Goal: Information Seeking & Learning: Find specific fact

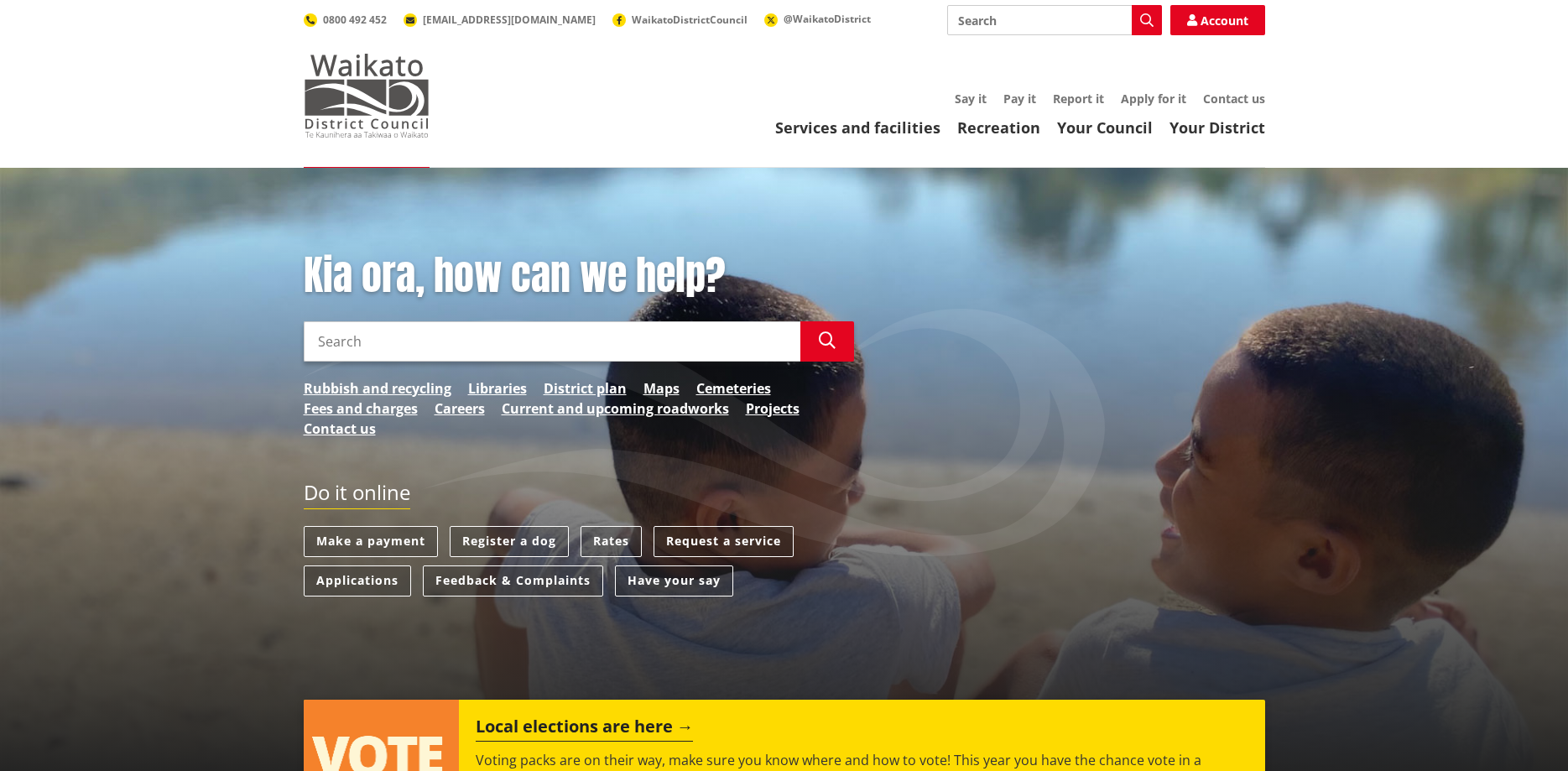
click at [374, 103] on img at bounding box center [366, 95] width 126 height 84
click at [390, 334] on input "Search" at bounding box center [552, 341] width 496 height 41
click at [604, 541] on link "Rates" at bounding box center [611, 541] width 61 height 31
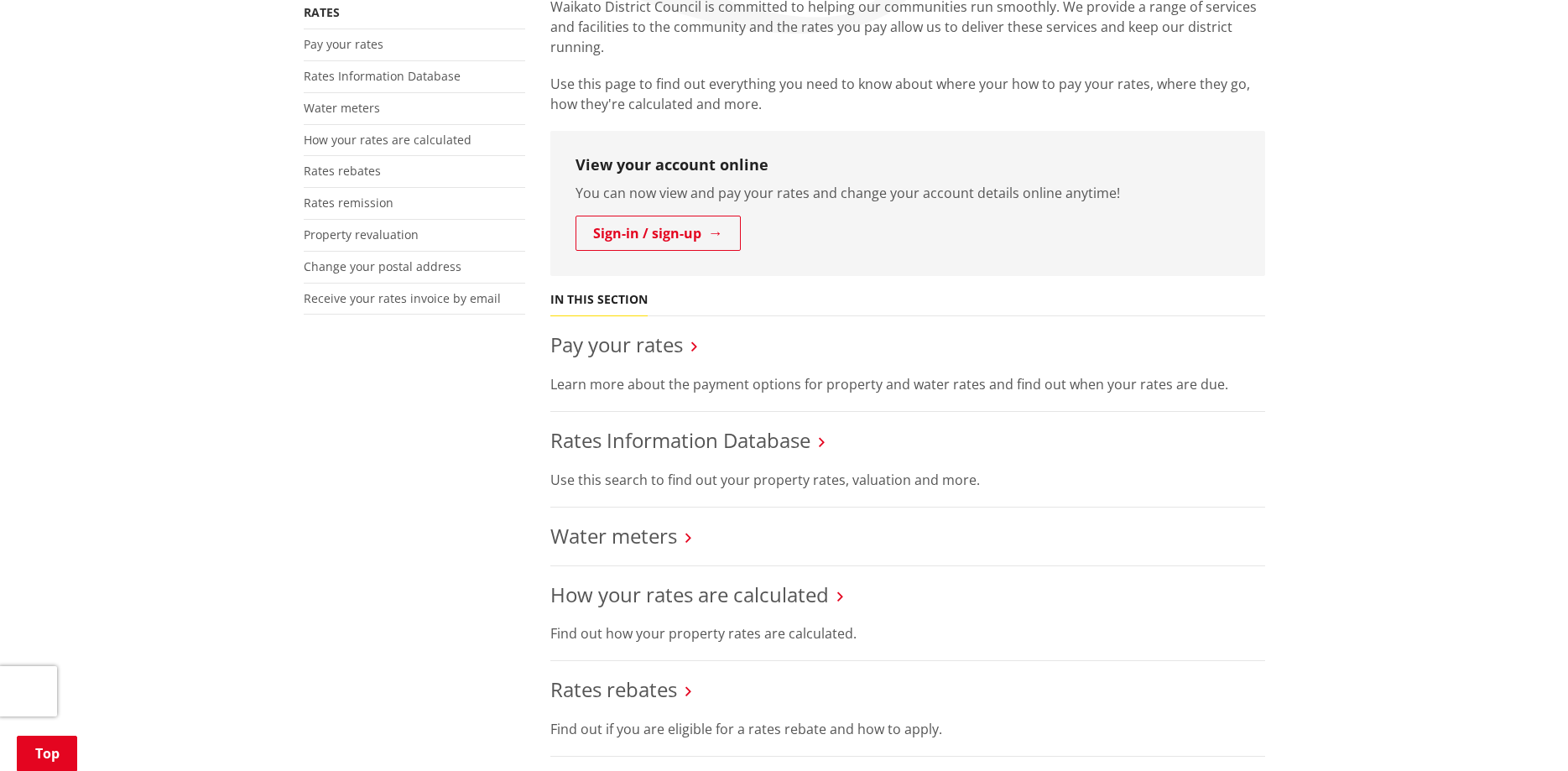
scroll to position [599, 0]
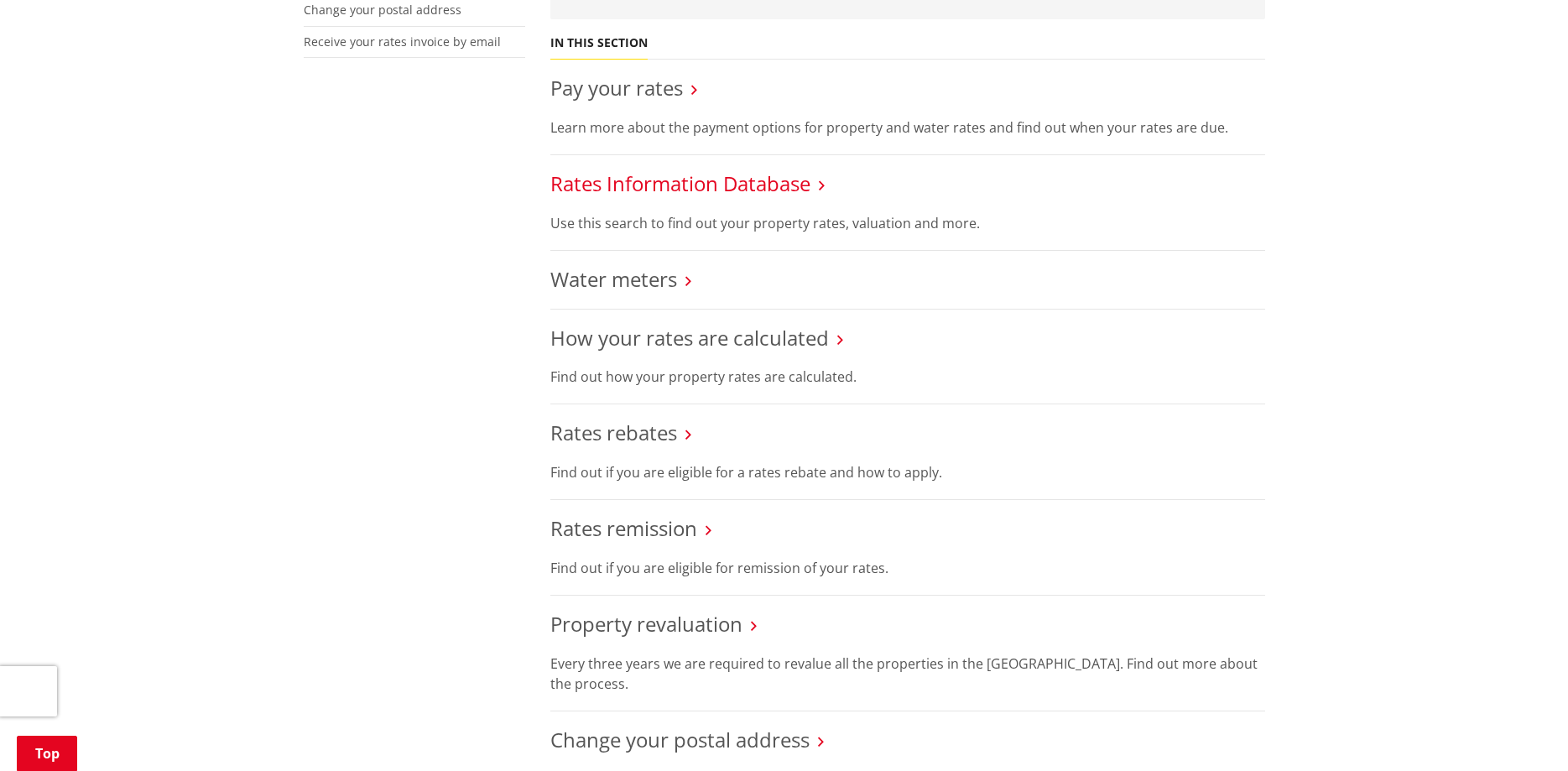
click at [651, 192] on link "Rates Information Database" at bounding box center [680, 183] width 260 height 28
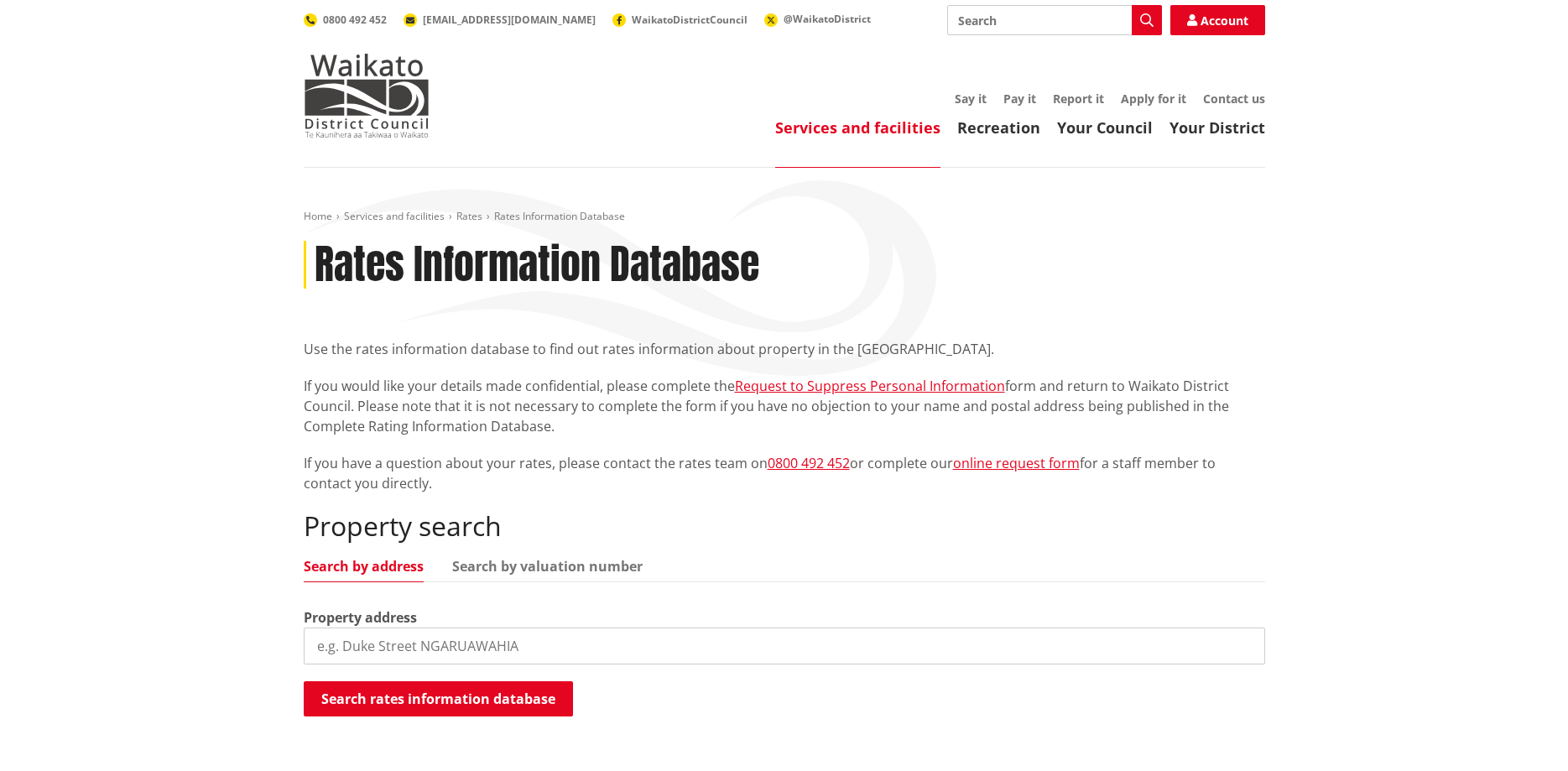
click at [503, 656] on input "search" at bounding box center [784, 645] width 961 height 37
type input "[STREET_ADDRESS]"
click at [460, 695] on button "Search rates information database" at bounding box center [438, 699] width 269 height 36
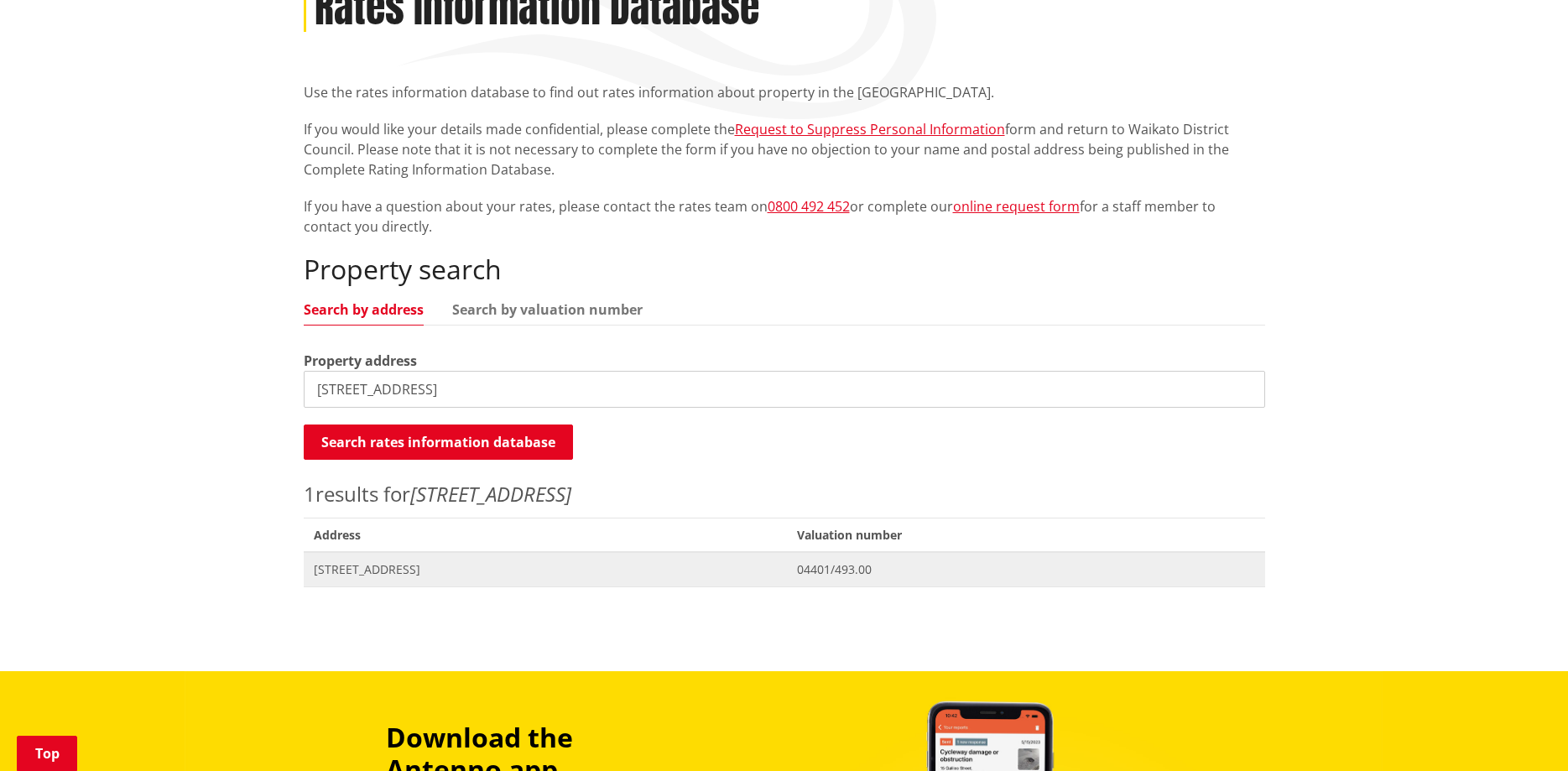
click at [466, 574] on span "316 Storey Road WAITERIMU" at bounding box center [545, 569] width 464 height 17
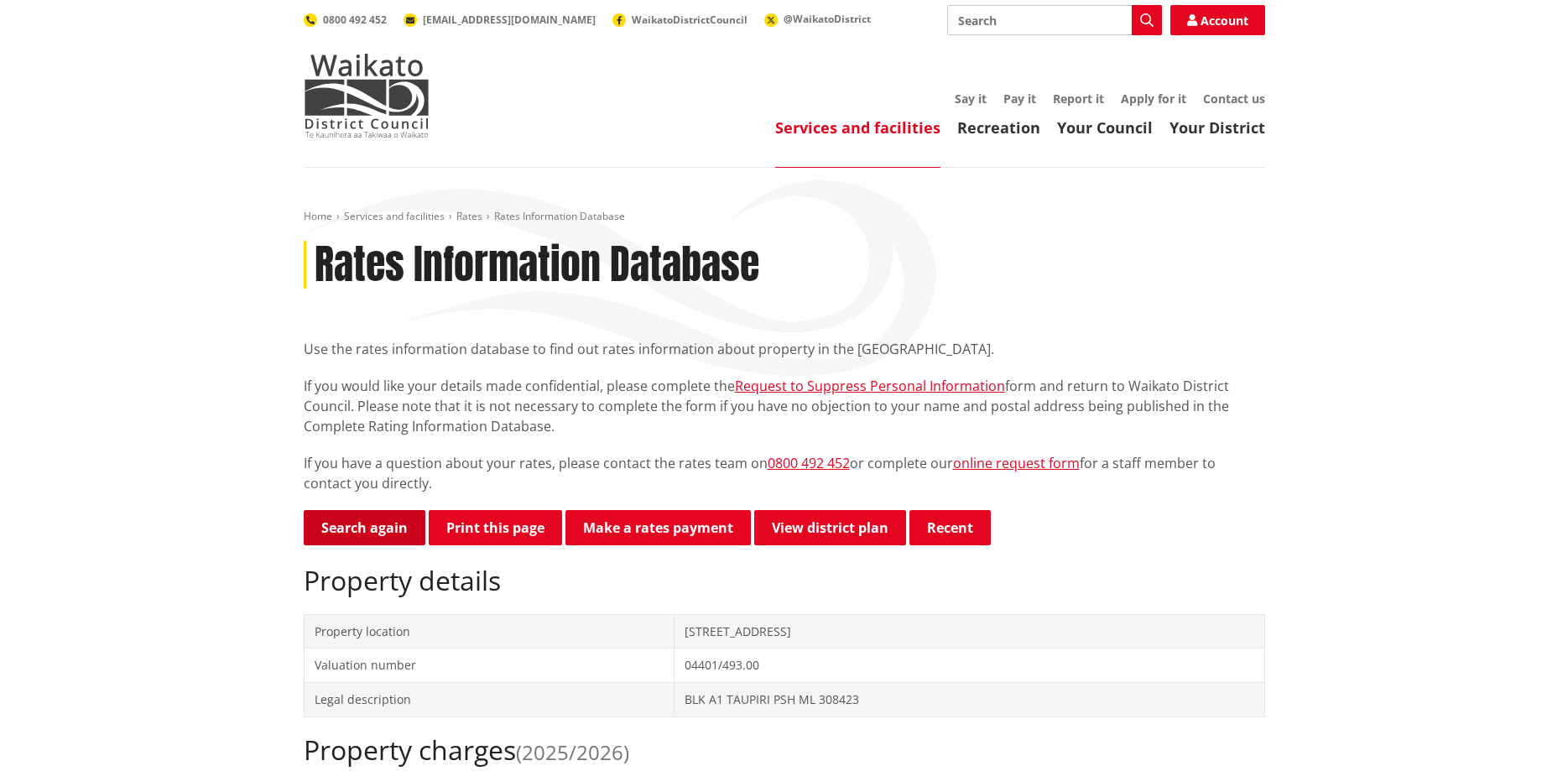
click at [325, 535] on link "Search again" at bounding box center [364, 528] width 122 height 36
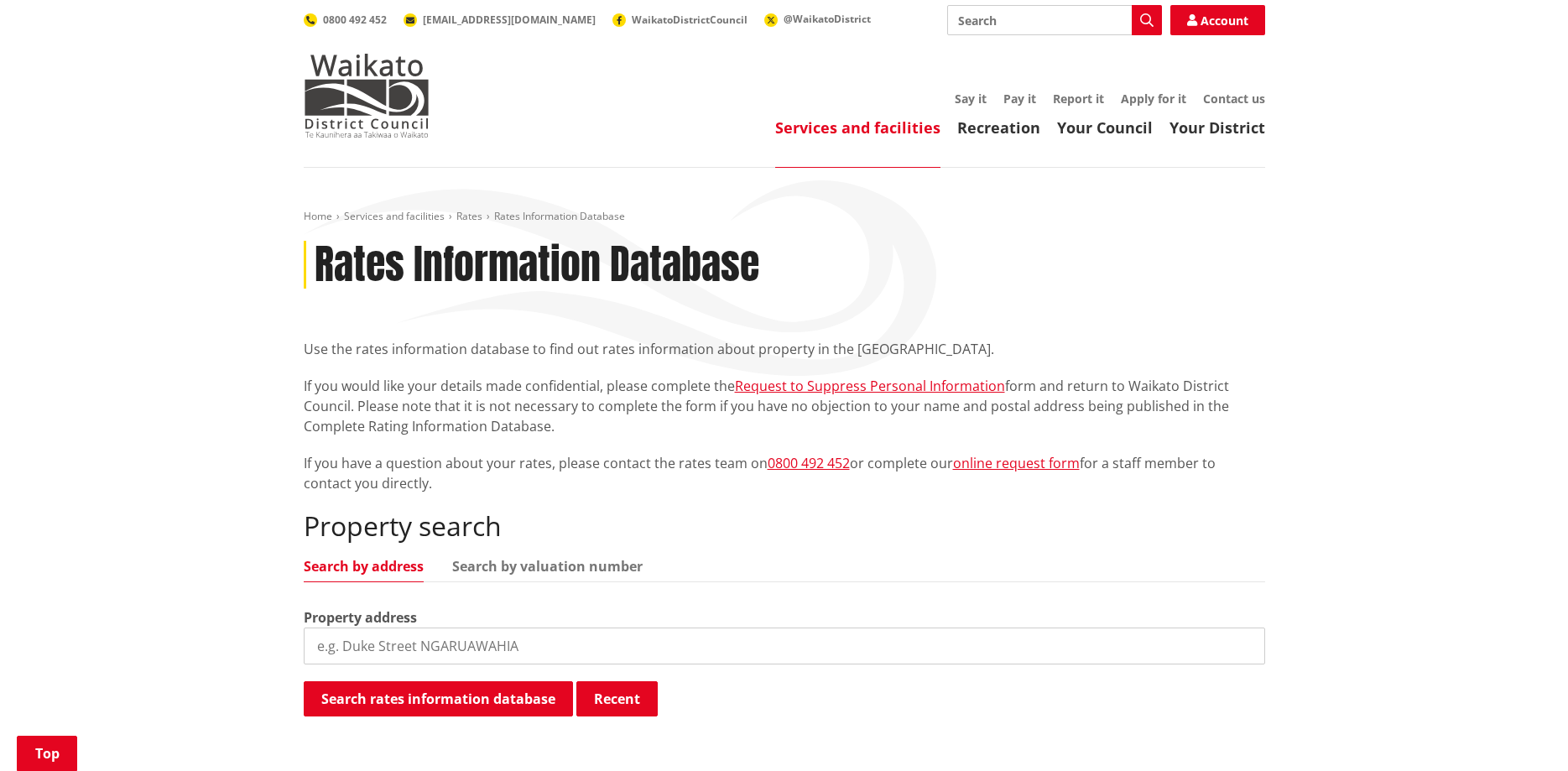
scroll to position [342, 0]
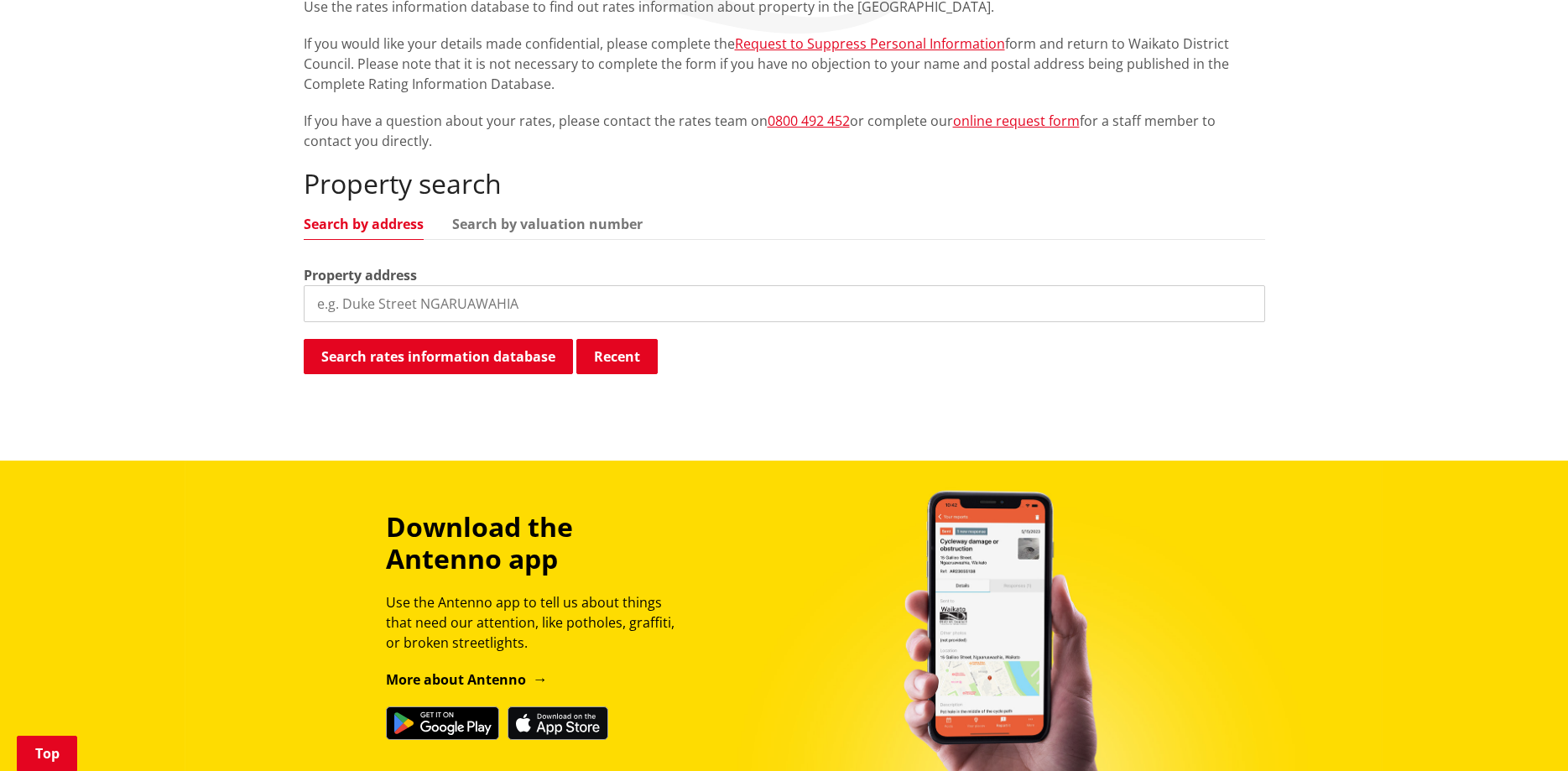
click at [529, 310] on input "search" at bounding box center [784, 303] width 961 height 37
type input "storey road"
click at [532, 365] on button "Search rates information database" at bounding box center [438, 357] width 269 height 36
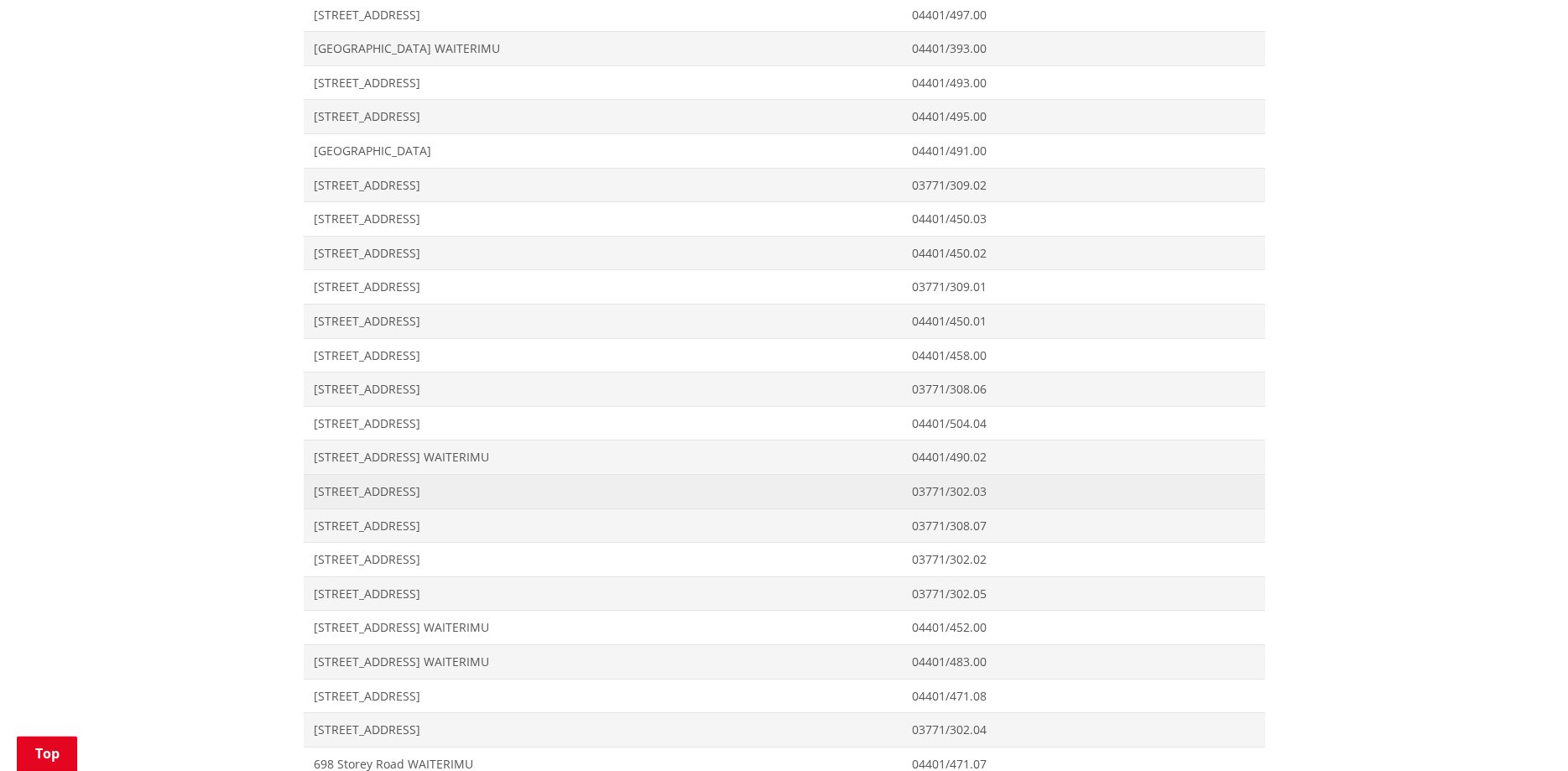
scroll to position [1283, 0]
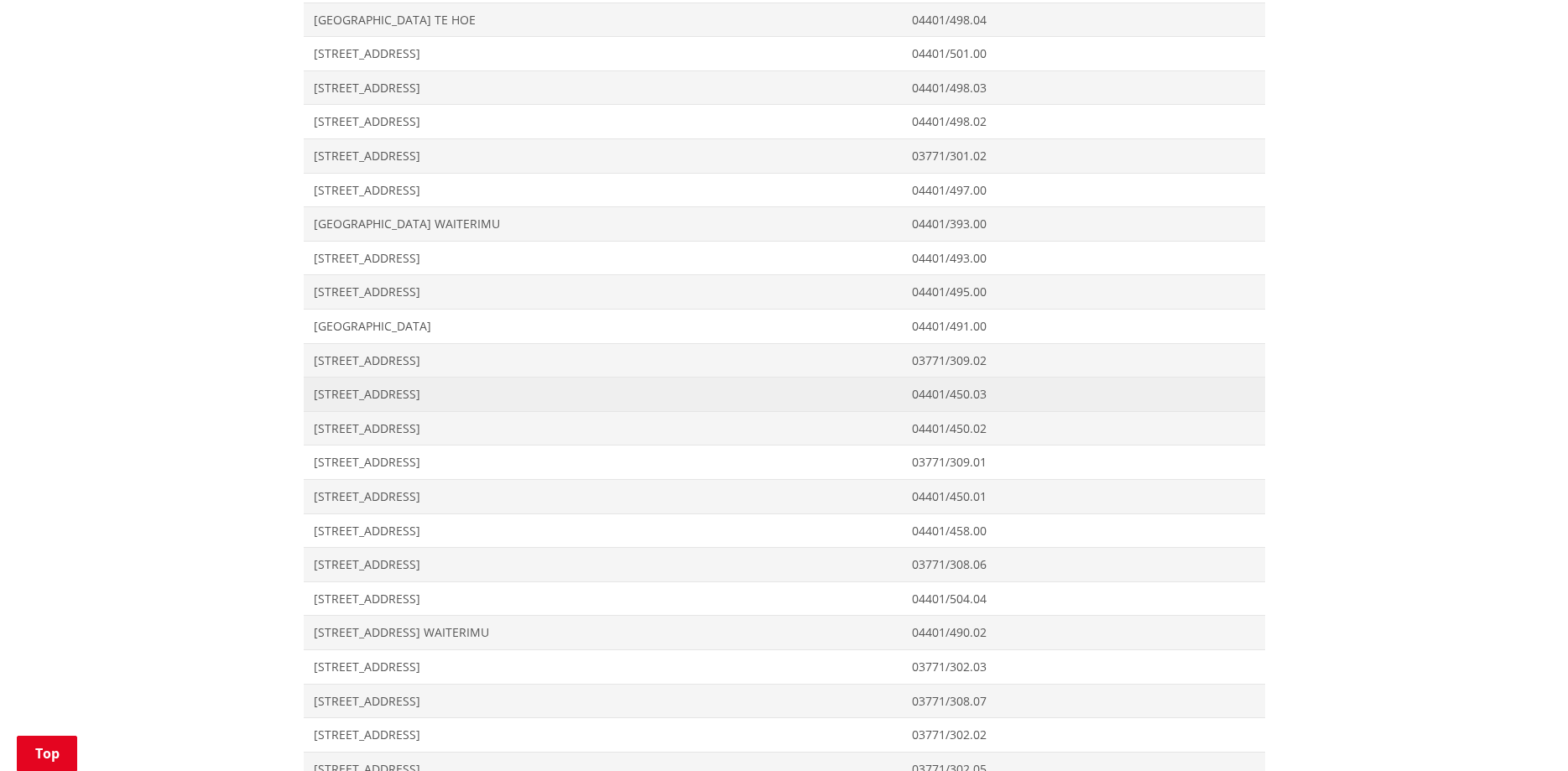
click at [413, 398] on span "[STREET_ADDRESS]" at bounding box center [603, 393] width 579 height 17
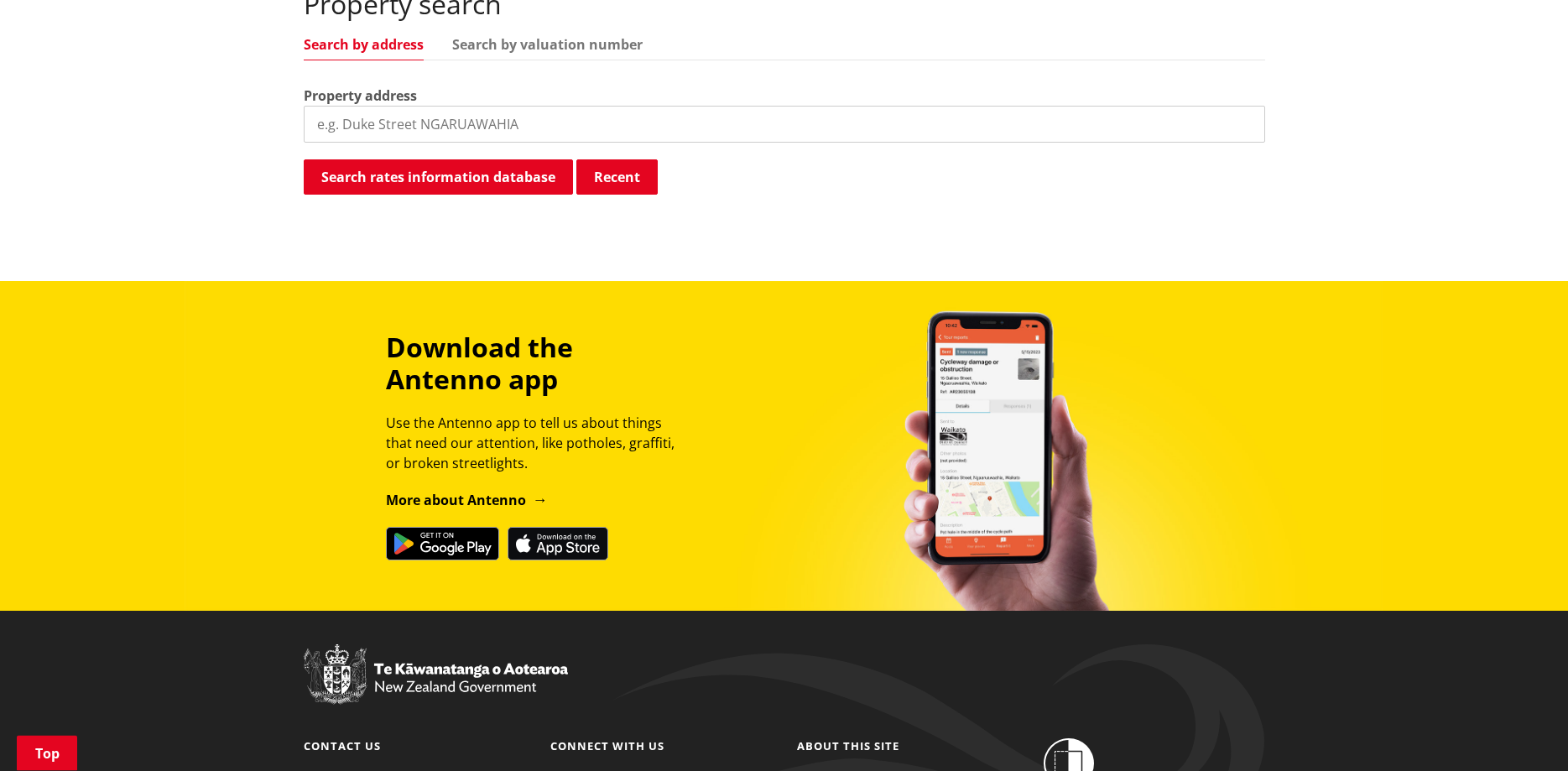
scroll to position [344, 0]
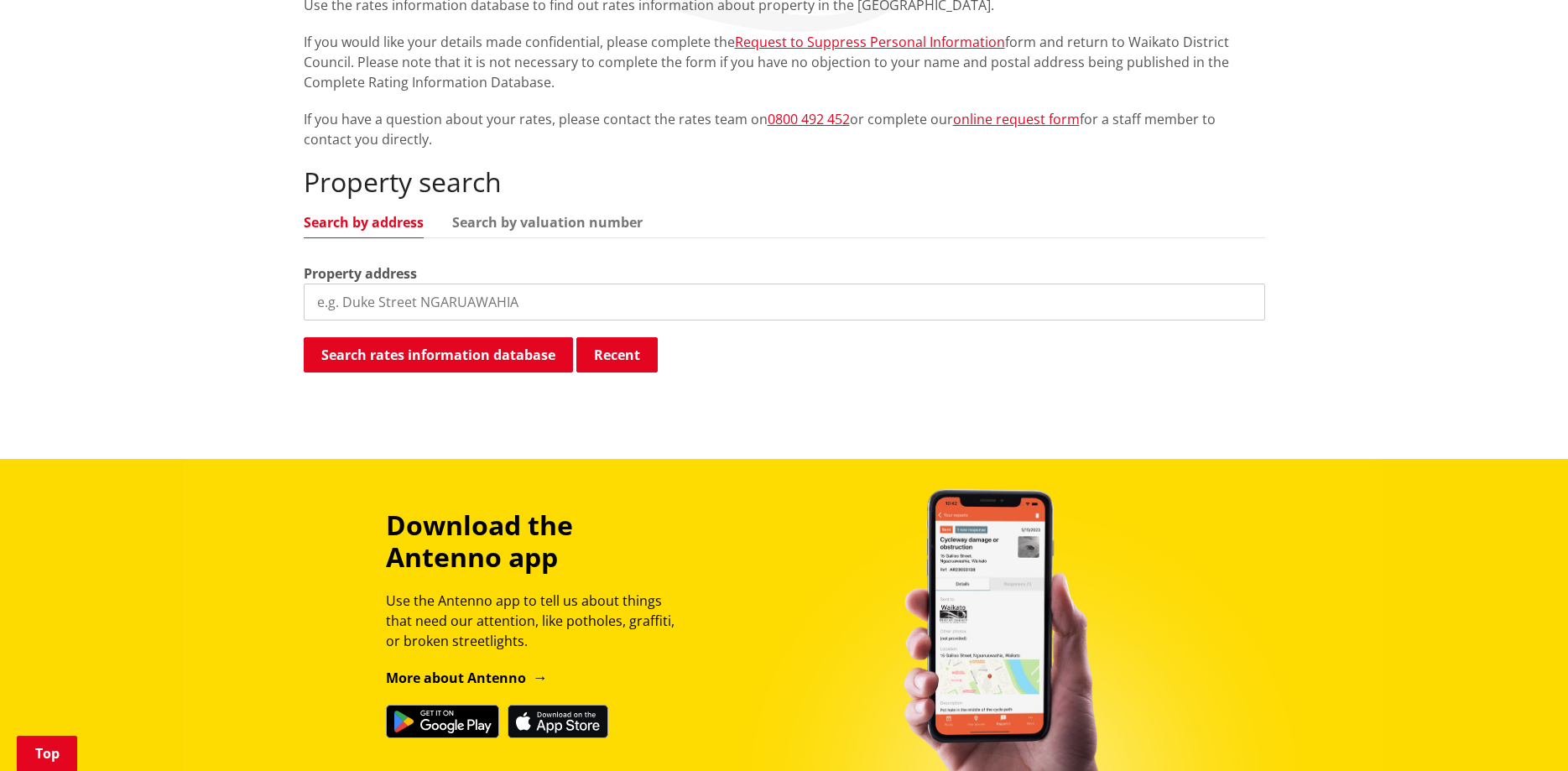
click at [402, 295] on input "search" at bounding box center [784, 301] width 961 height 37
click at [504, 223] on link "Search by valuation number" at bounding box center [547, 222] width 191 height 14
click at [490, 301] on input "search" at bounding box center [784, 301] width 961 height 37
paste input "0440149303"
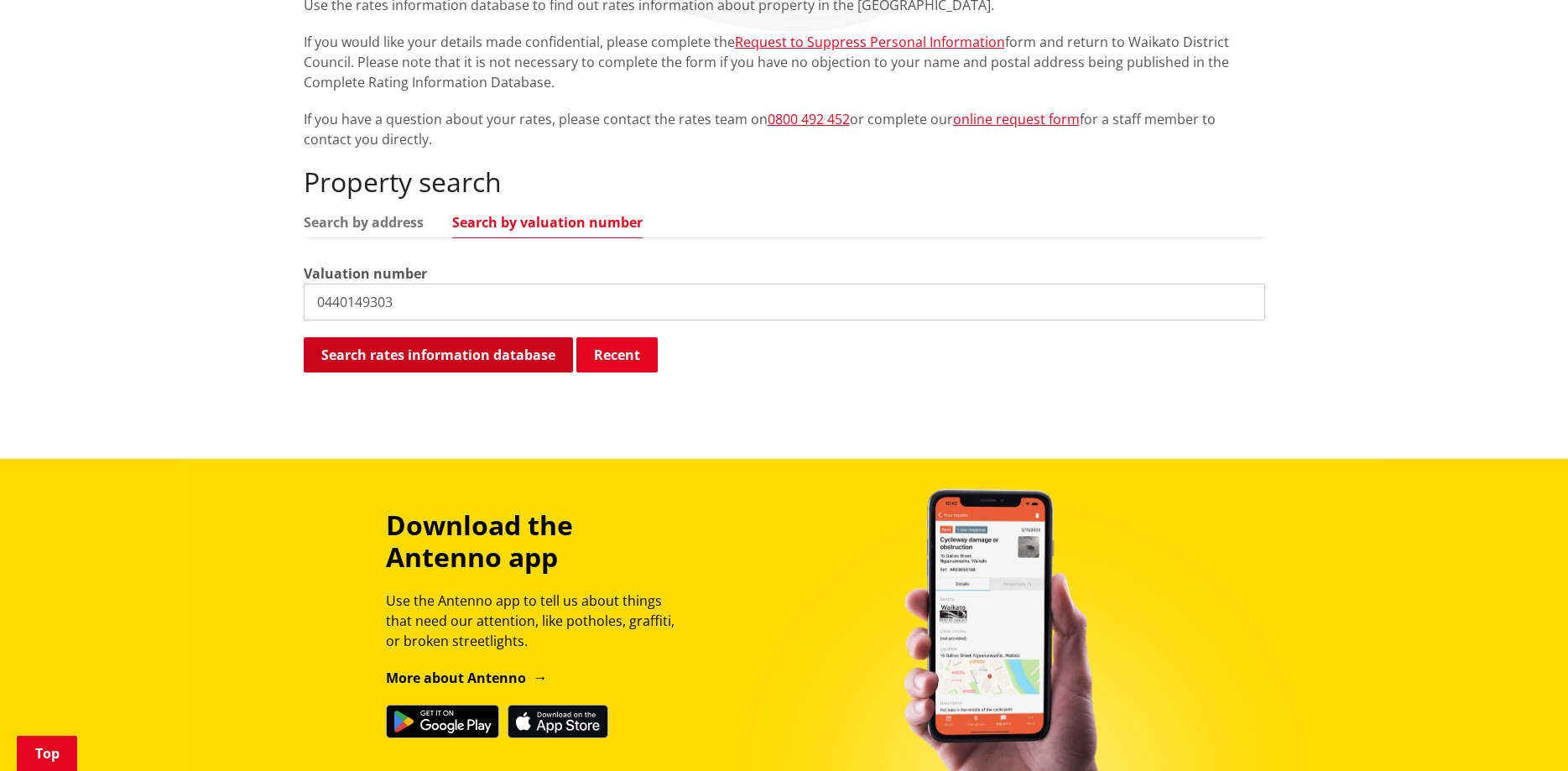
type input "0440149303"
click at [435, 354] on button "Search rates information database" at bounding box center [438, 355] width 269 height 36
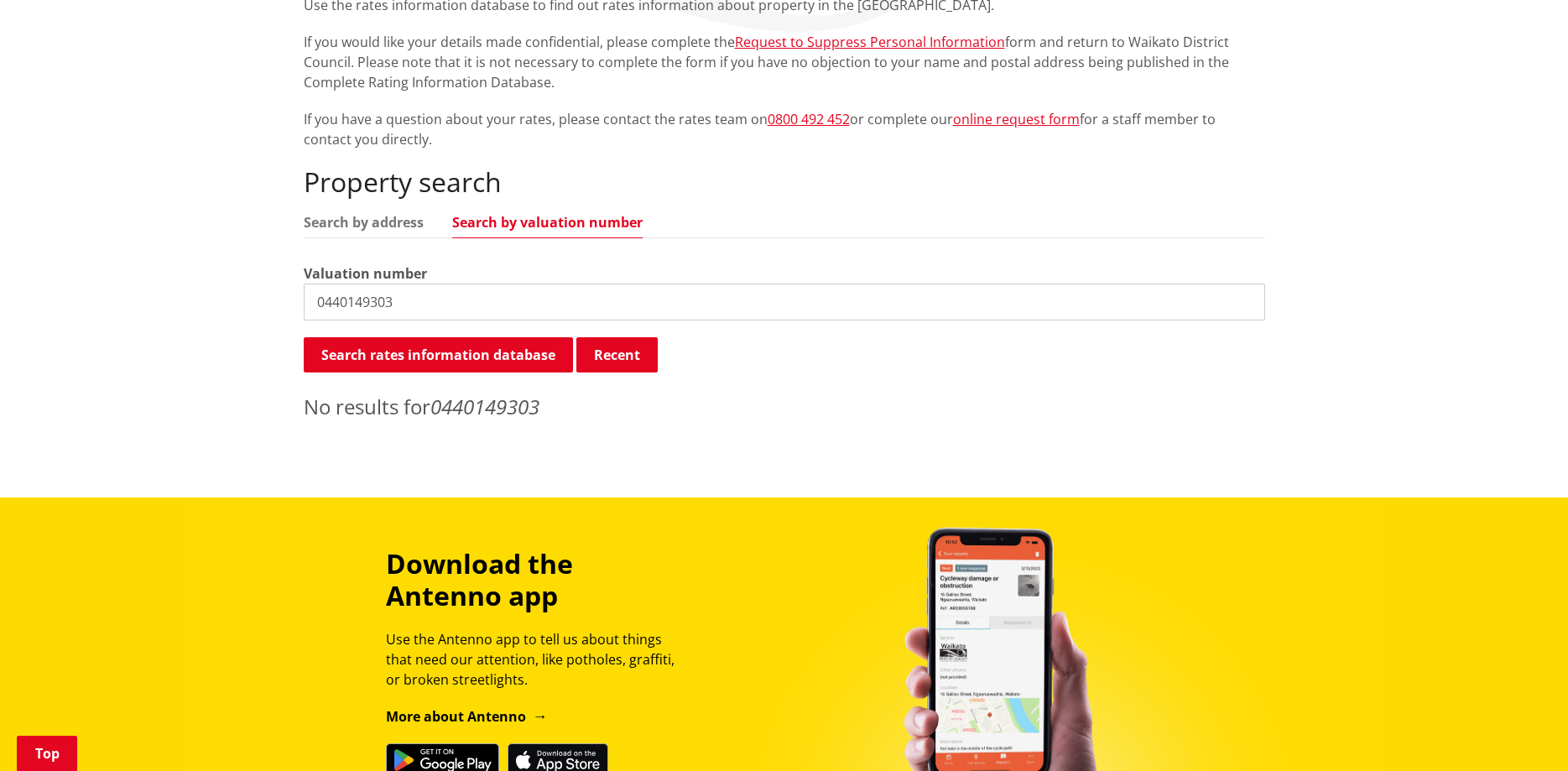
click at [441, 293] on input "0440149303" at bounding box center [784, 301] width 961 height 37
paste input "0440149303"
click at [347, 301] on input "0440149303" at bounding box center [784, 301] width 961 height 37
click at [415, 302] on input "0440/149303" at bounding box center [784, 301] width 961 height 37
type input "0440149303"
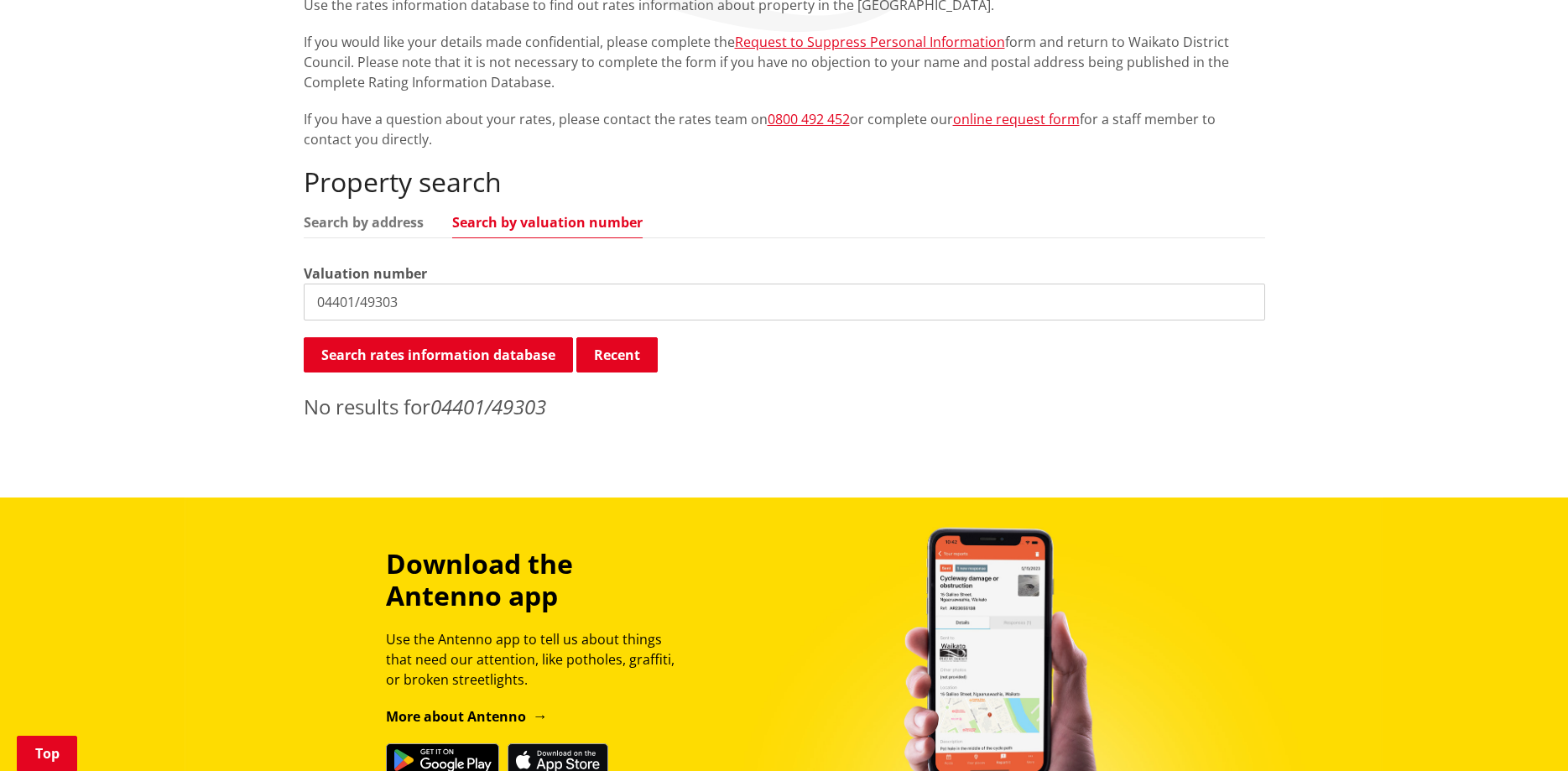
click at [357, 301] on input "04401/49303" at bounding box center [784, 301] width 961 height 37
drag, startPoint x: 424, startPoint y: 297, endPoint x: 210, endPoint y: 269, distance: 215.8
click at [304, 284] on input "04401/49303" at bounding box center [784, 301] width 961 height 37
paste input "22616866"
drag, startPoint x: 456, startPoint y: 302, endPoint x: 319, endPoint y: 205, distance: 167.9
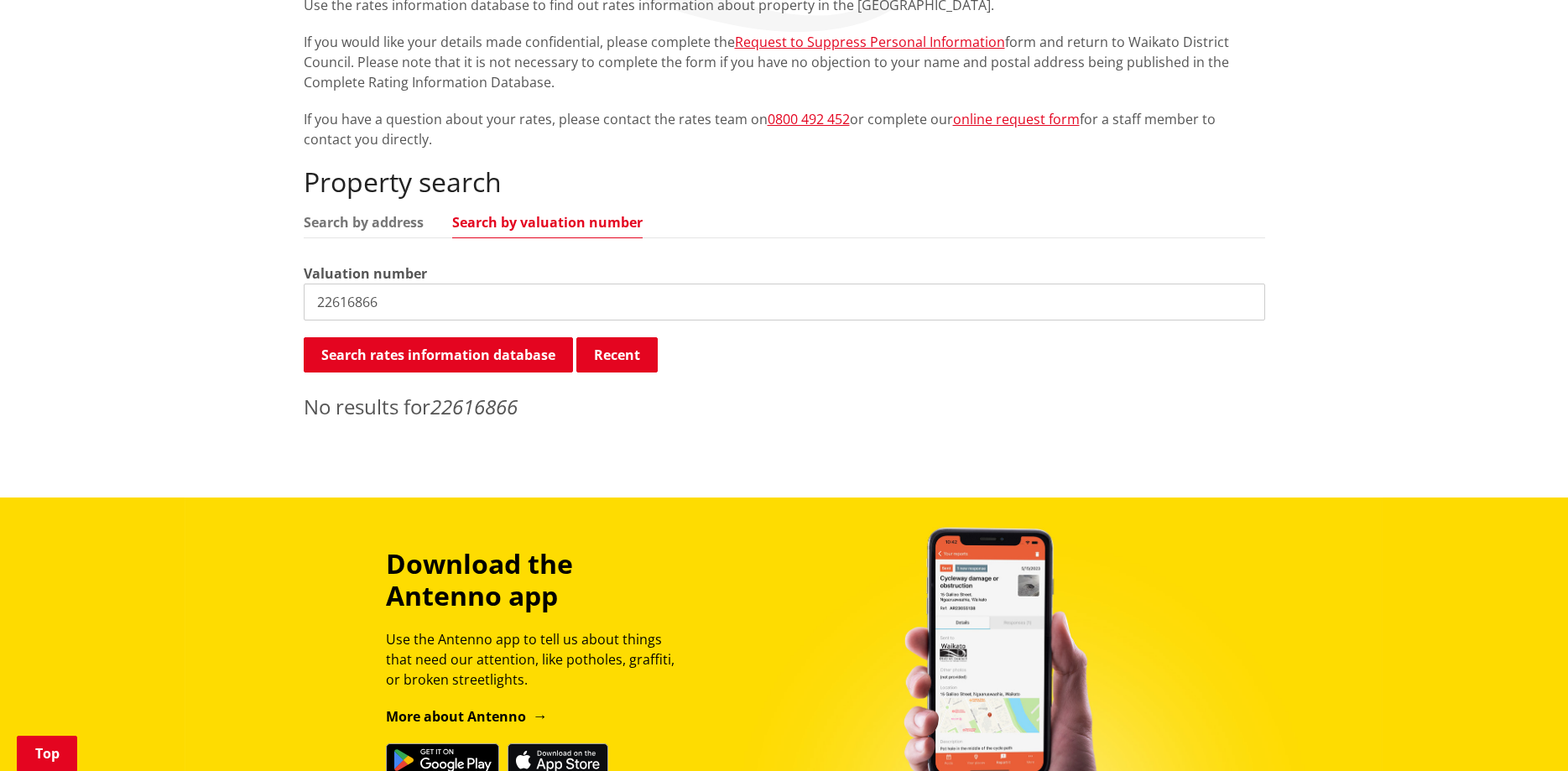
click at [304, 284] on input "22616866" at bounding box center [784, 301] width 961 height 37
click at [336, 217] on link "Search by address" at bounding box center [363, 222] width 120 height 14
click at [304, 301] on input "22616866" at bounding box center [784, 301] width 961 height 37
paste input "Storey Road Waikato District"
click at [542, 300] on input "Storey Road Waikato District" at bounding box center [784, 301] width 961 height 37
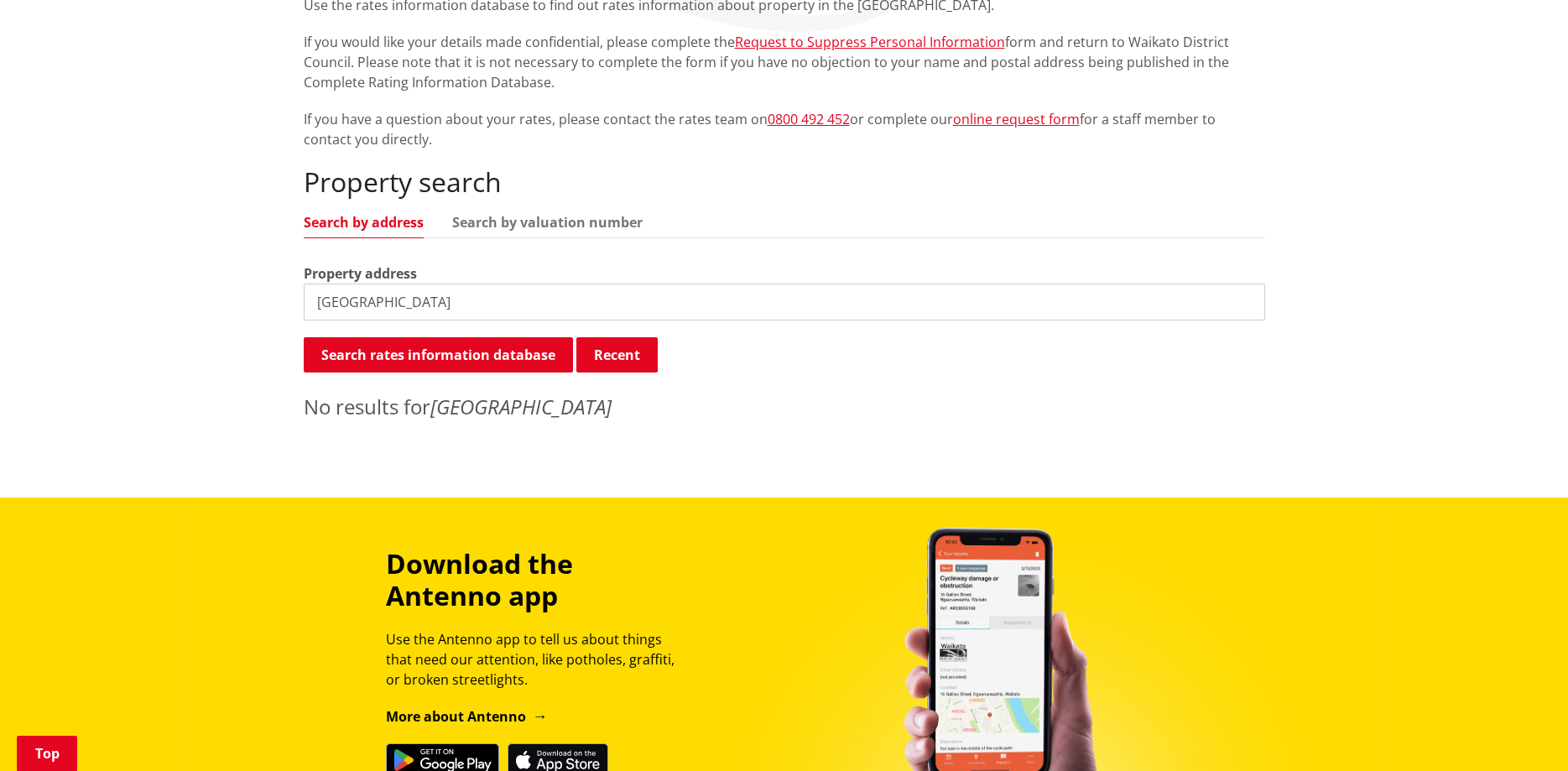
drag, startPoint x: 527, startPoint y: 296, endPoint x: 398, endPoint y: 301, distance: 129.1
click at [398, 301] on input "Storey Road Waikato District" at bounding box center [784, 301] width 961 height 37
type input "Storey Road"
click at [414, 356] on button "Search rates information database" at bounding box center [438, 355] width 269 height 36
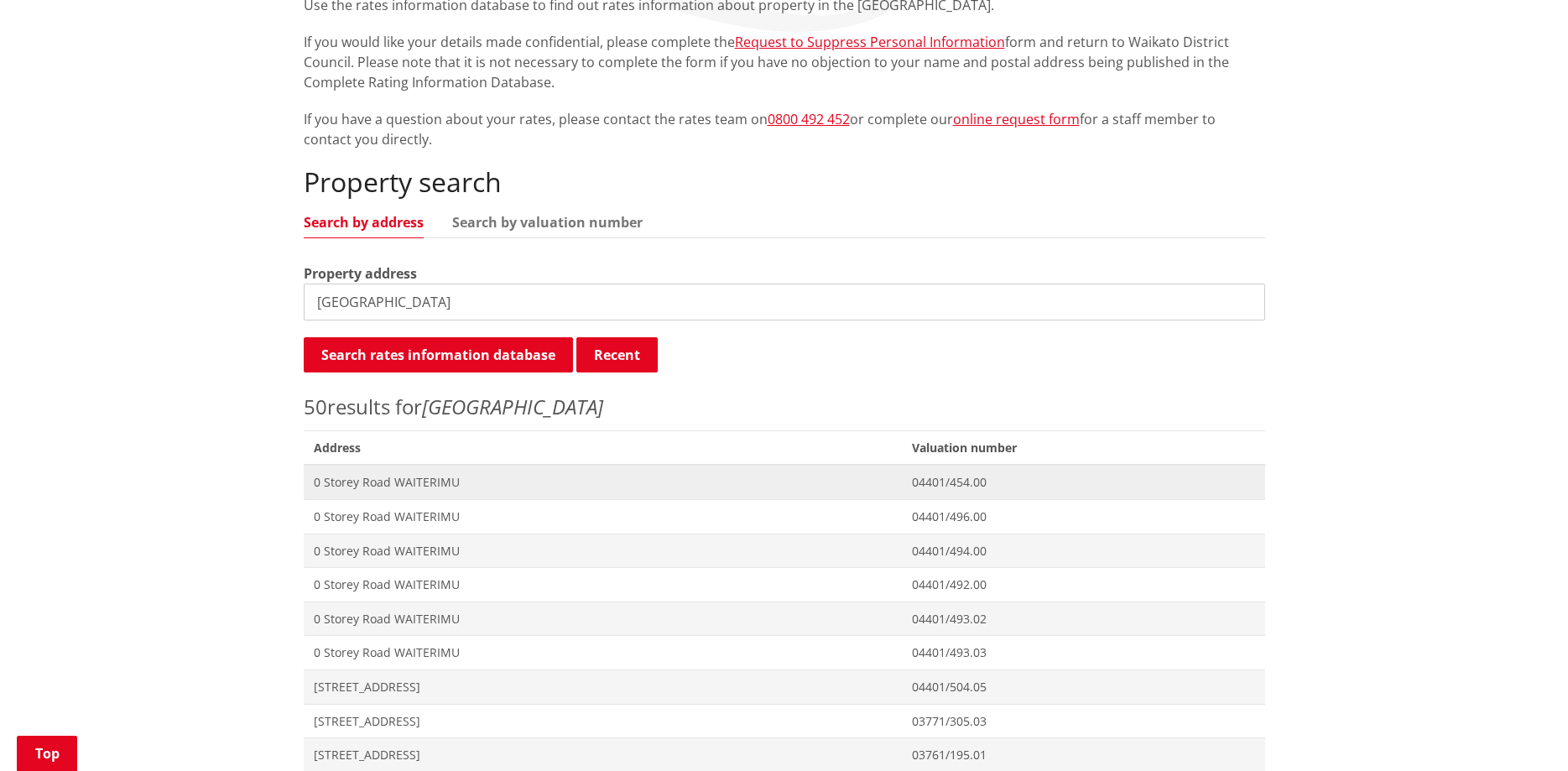
click at [414, 481] on span "0 Storey Road WAITERIMU" at bounding box center [603, 481] width 579 height 17
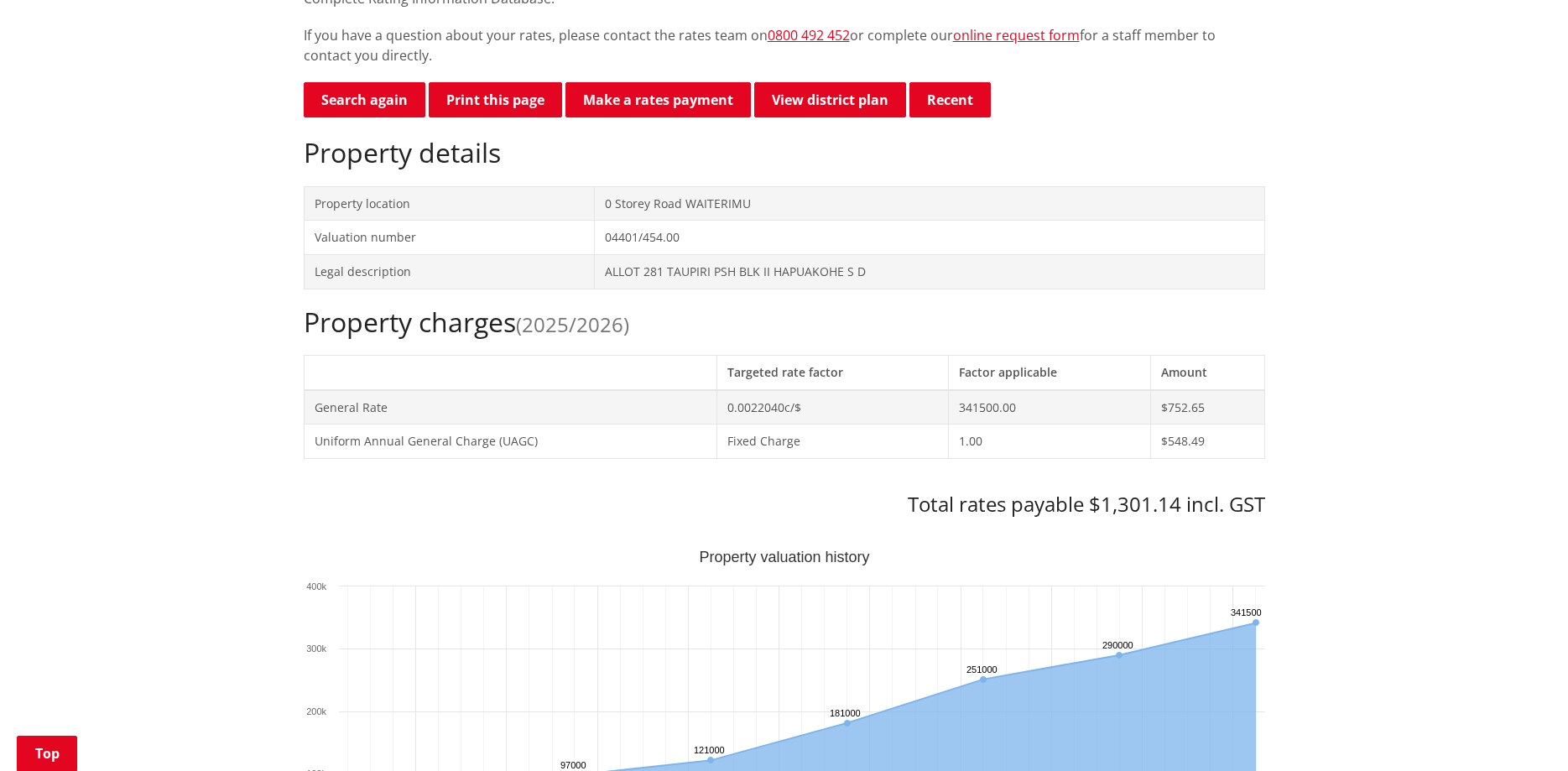
scroll to position [86, 0]
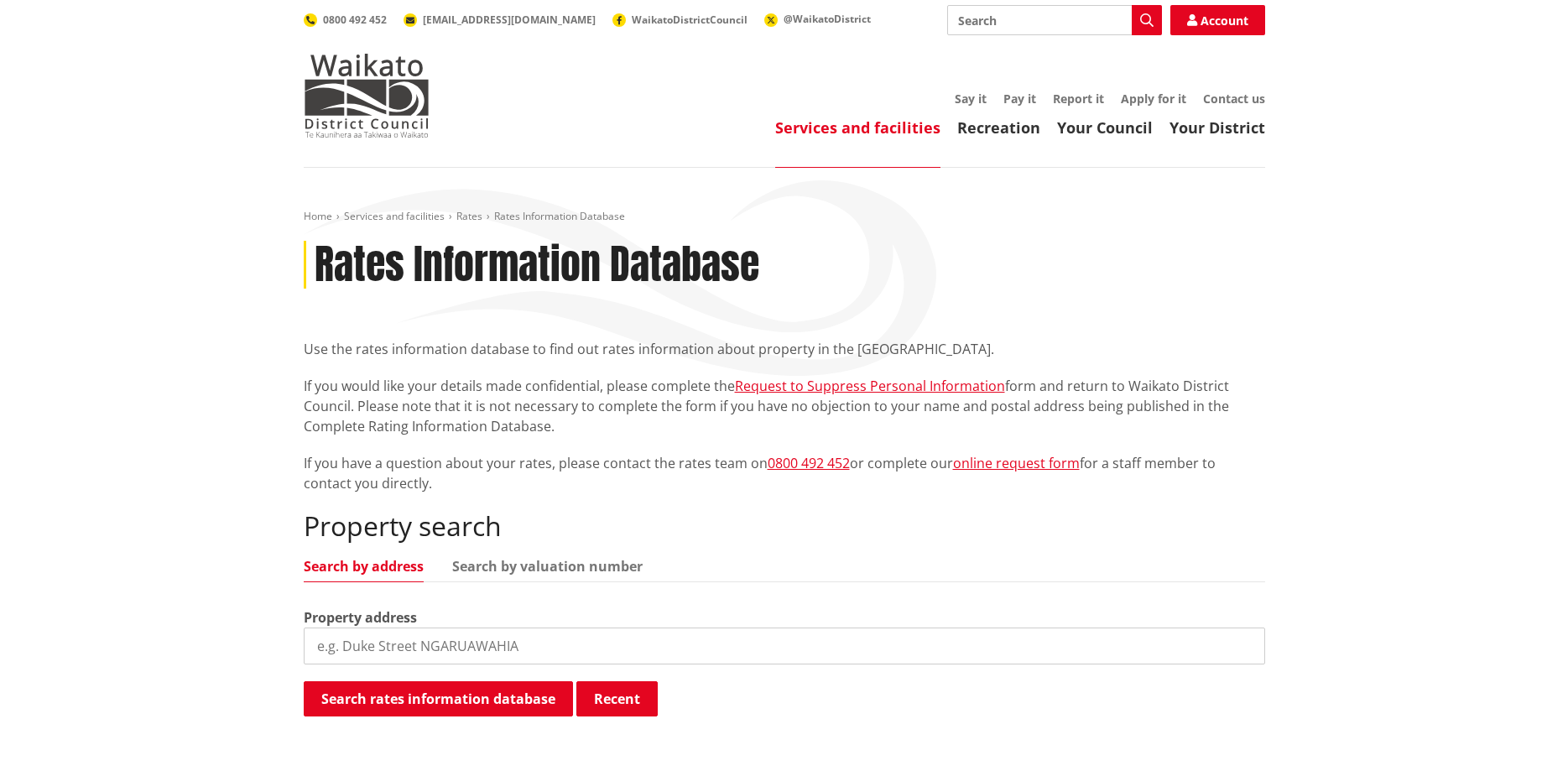
scroll to position [344, 0]
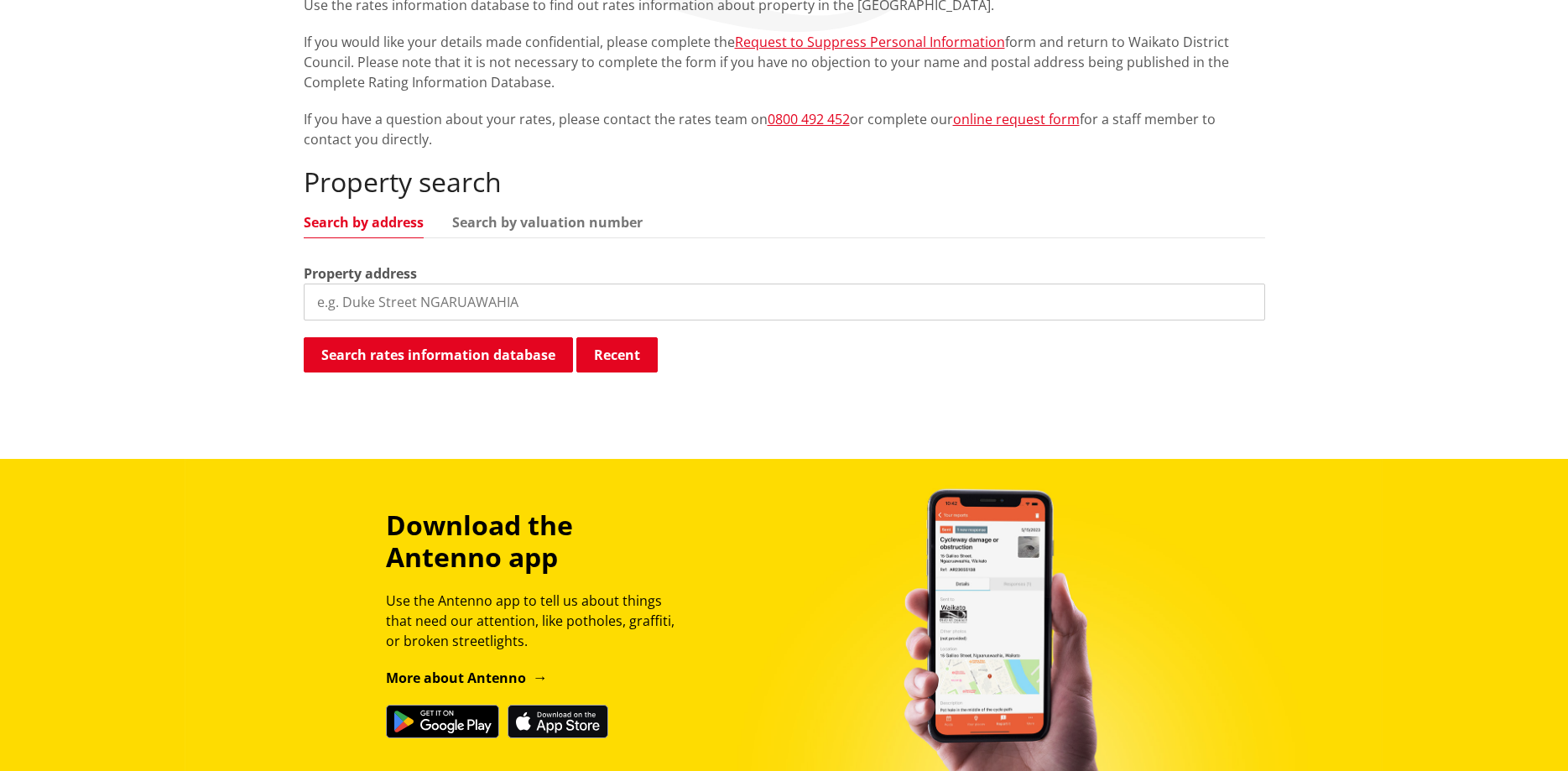
click at [379, 306] on input "search" at bounding box center [784, 301] width 961 height 37
type input "storey road"
click at [432, 352] on button "Search rates information database" at bounding box center [438, 355] width 269 height 36
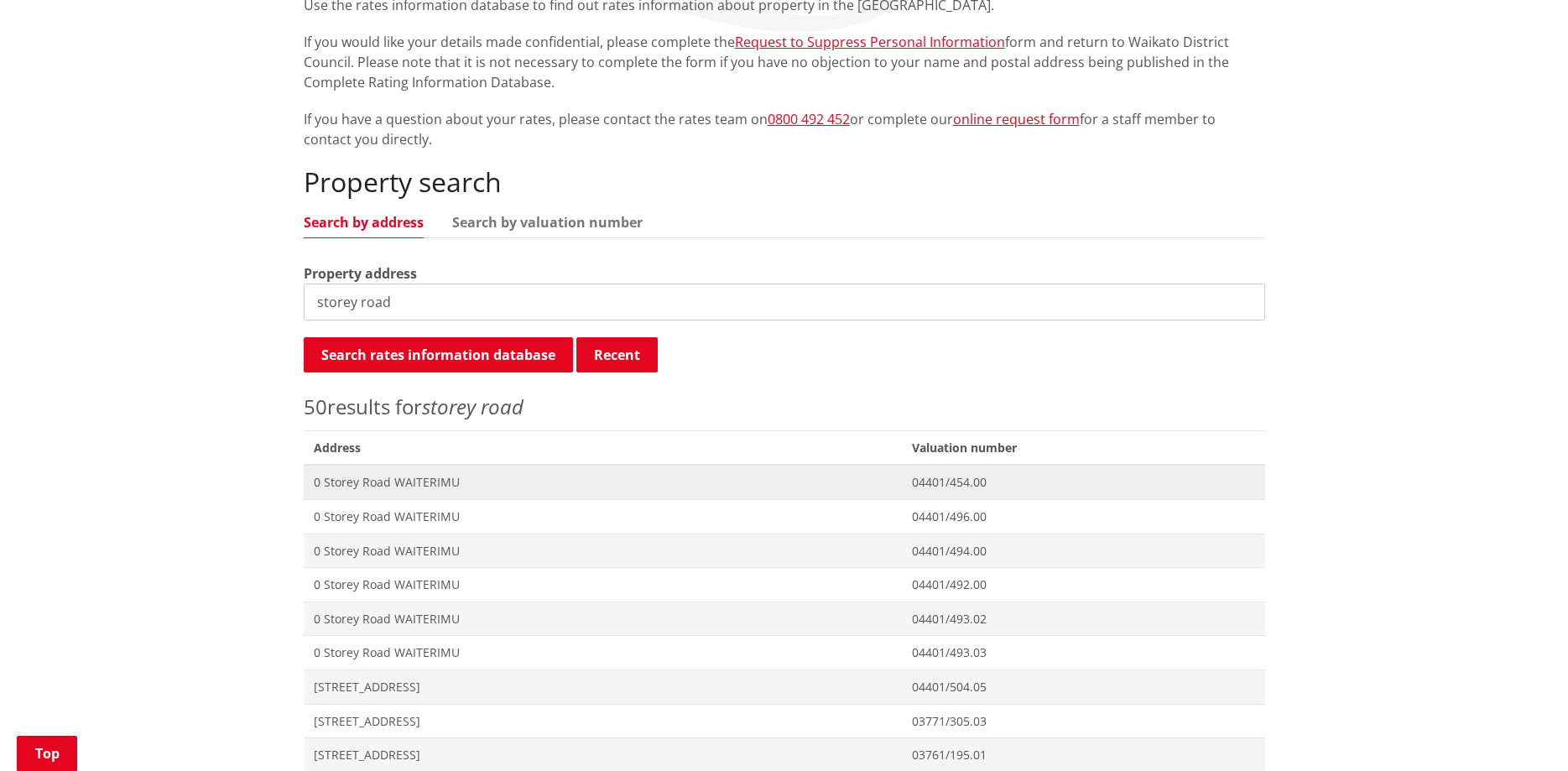
scroll to position [515, 0]
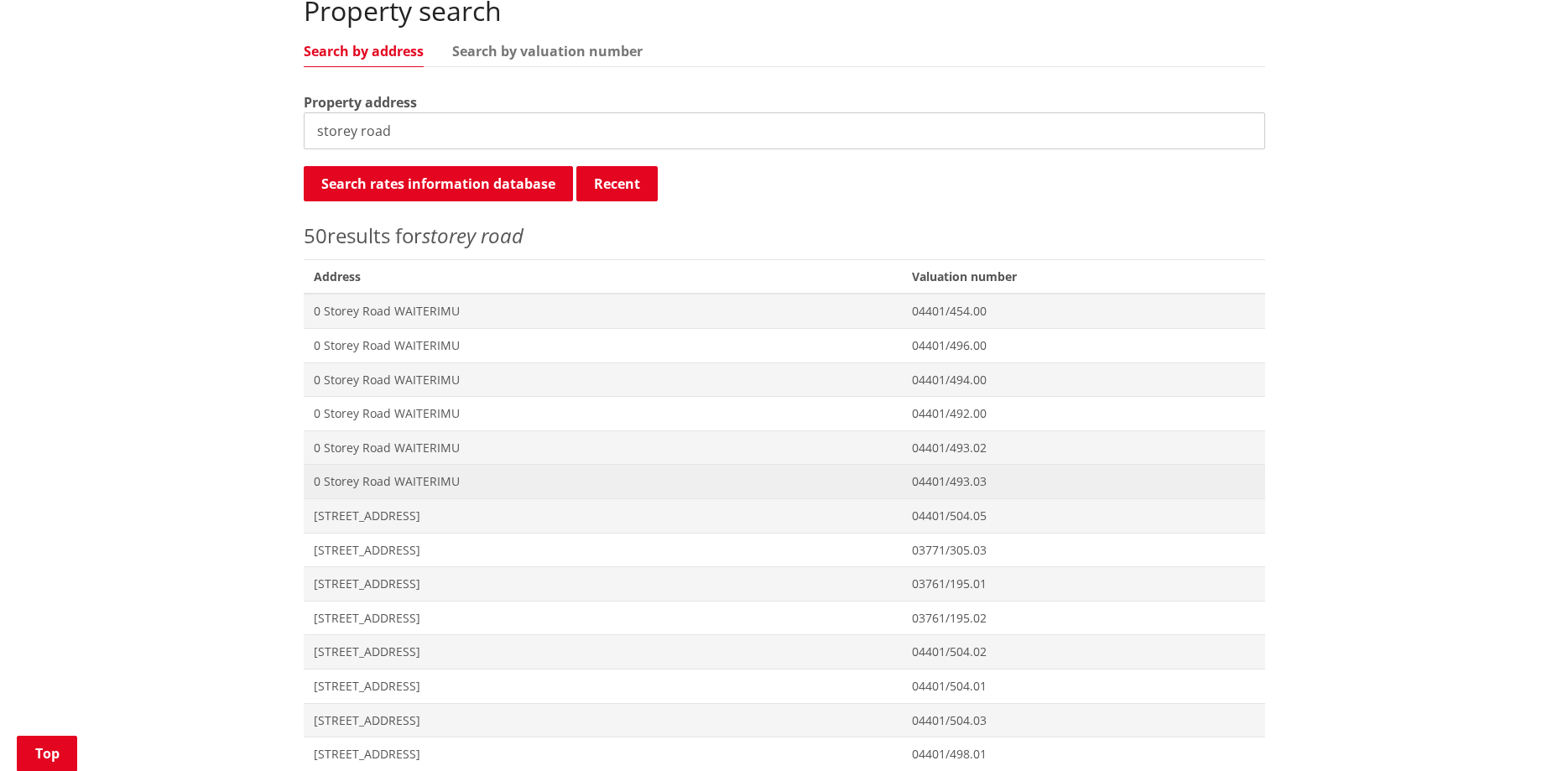
click at [369, 479] on span "0 Storey Road WAITERIMU" at bounding box center [603, 481] width 579 height 17
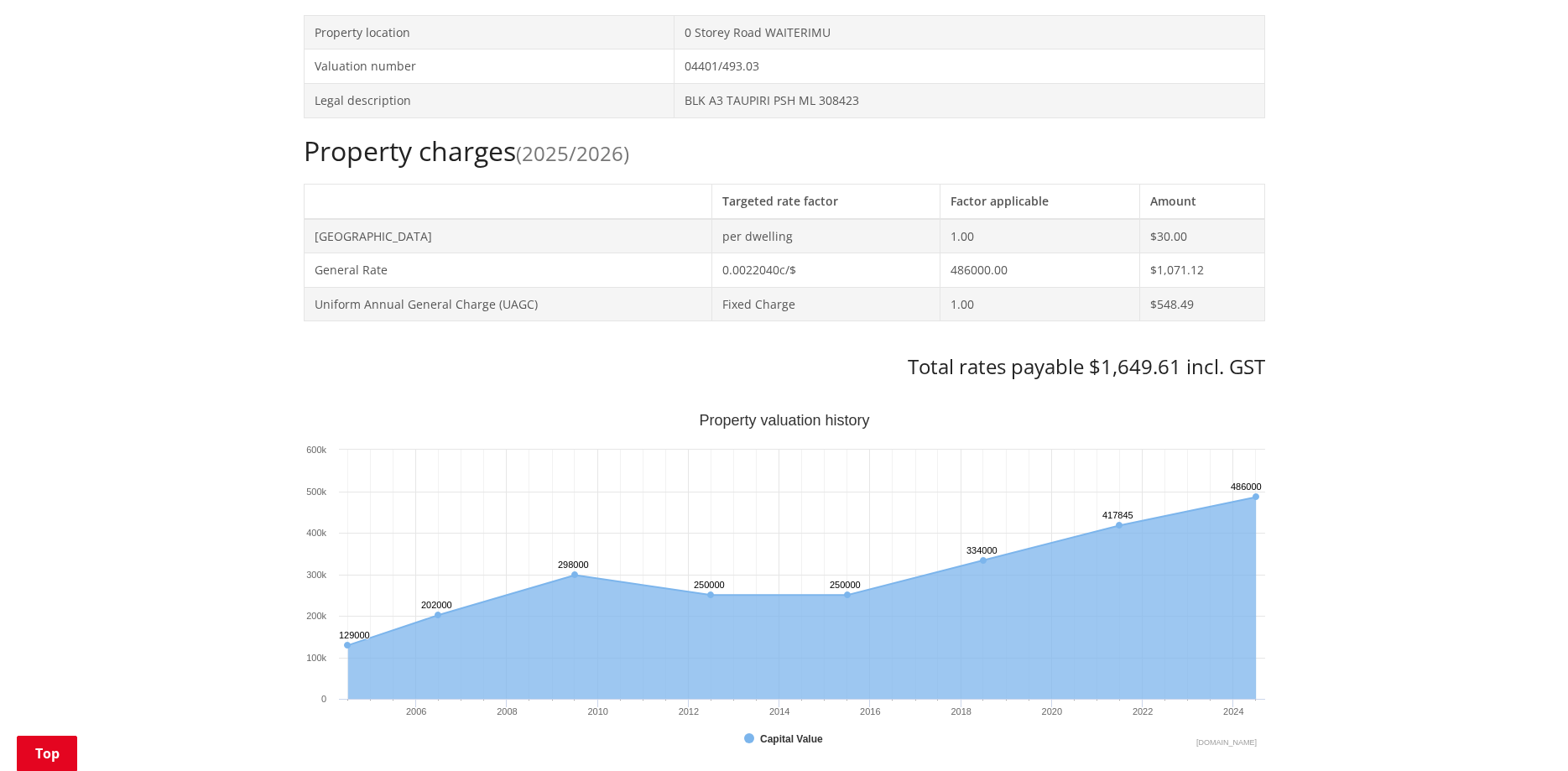
scroll to position [257, 0]
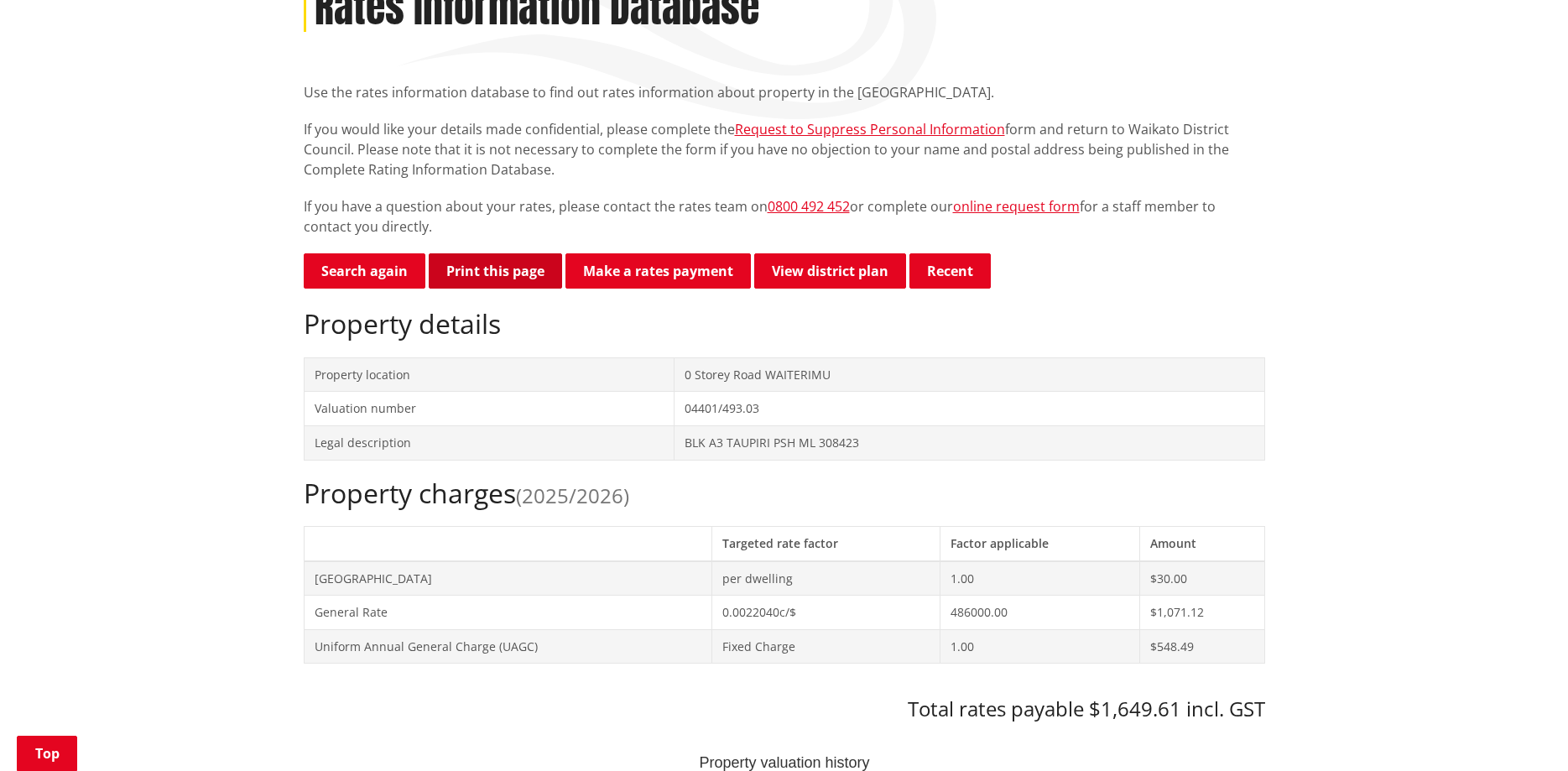
click at [507, 265] on button "Print this page" at bounding box center [495, 271] width 133 height 36
